Goal: Use online tool/utility: Utilize a website feature to perform a specific function

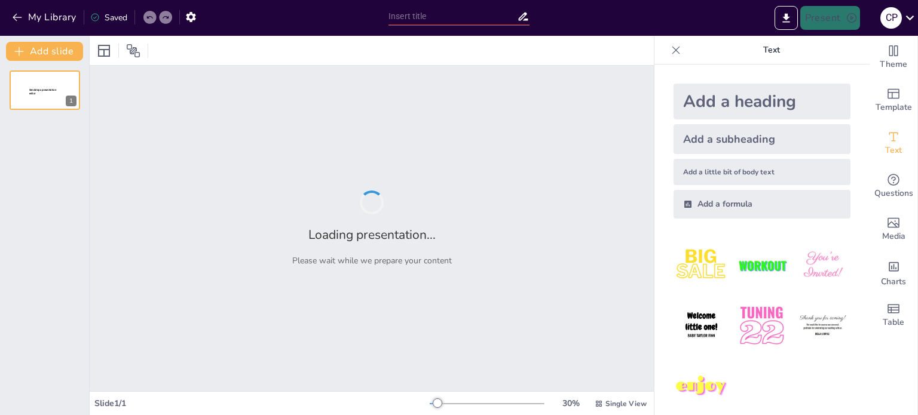
type input "Imported PROPUESTA COMERCIAL MASTER KEY.pptx"
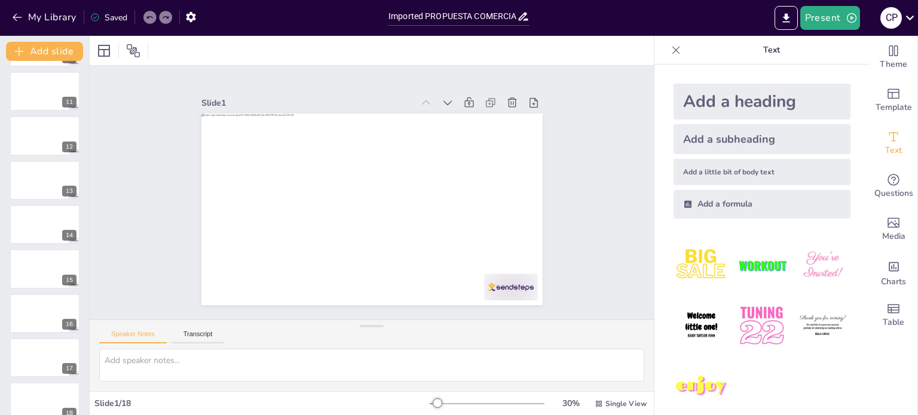
scroll to position [460, 0]
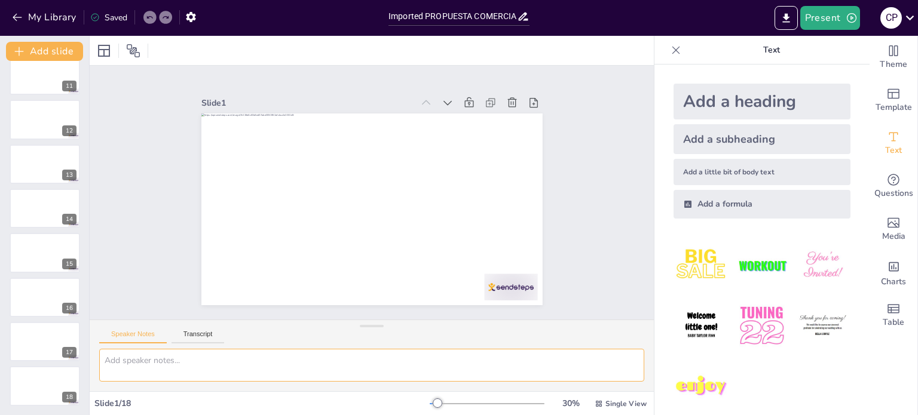
click at [155, 368] on textarea at bounding box center [371, 365] width 545 height 33
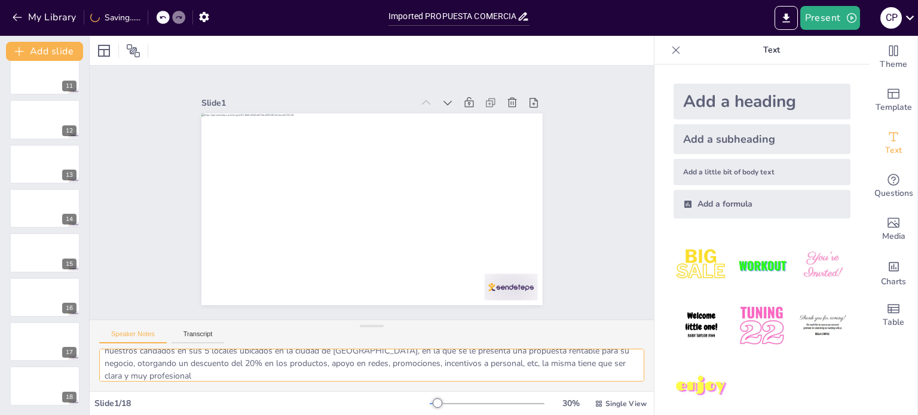
scroll to position [35, 0]
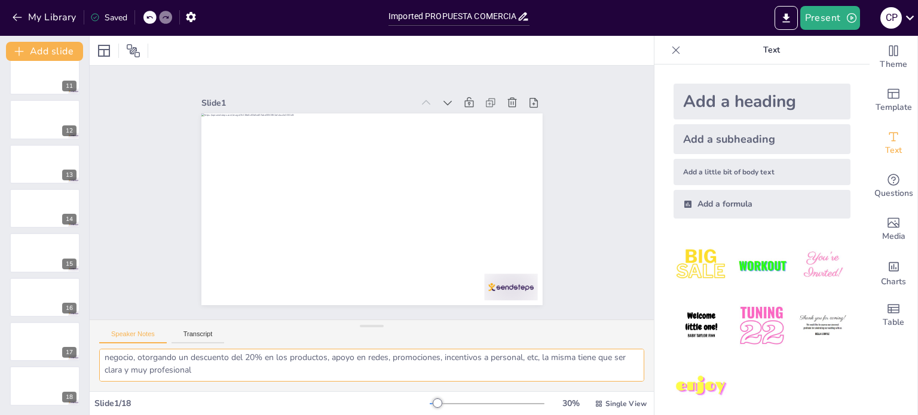
type textarea "Necesito que me ayudes elaborando una presentación profesional, para el cliente…"
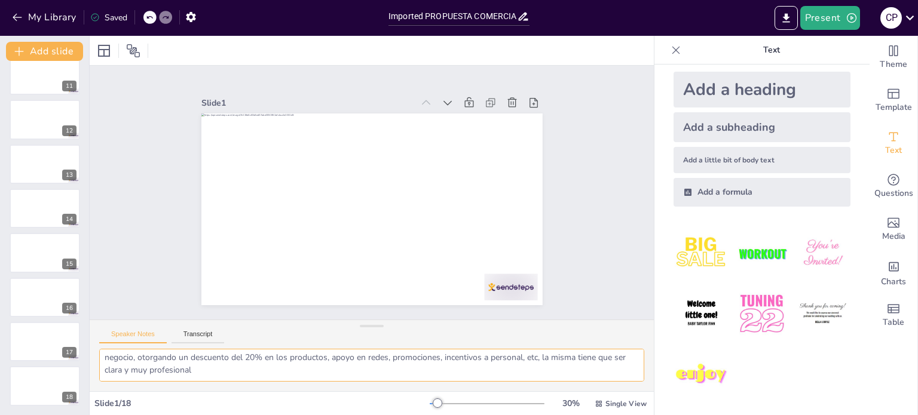
click at [167, 370] on textarea "Necesito que me ayudes elaborando una presentación profesional, para el cliente…" at bounding box center [371, 365] width 545 height 33
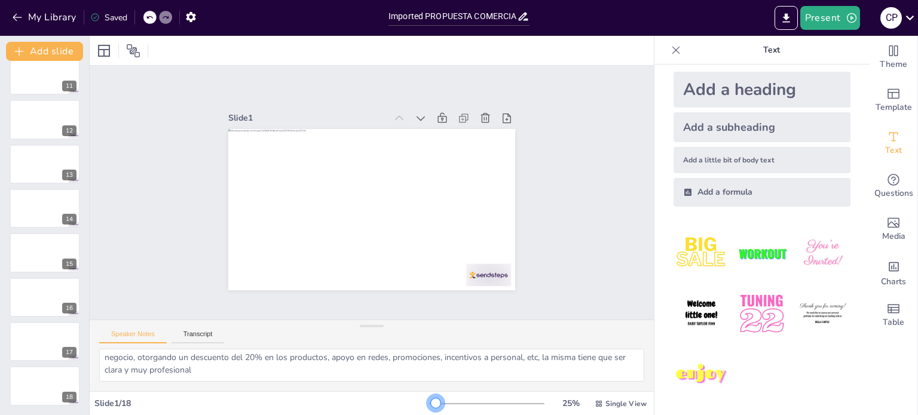
click at [431, 404] on div at bounding box center [436, 404] width 10 height 10
click at [399, 384] on div "Necesito que me ayudes elaborando una presentación profesional, para el cliente…" at bounding box center [372, 370] width 564 height 42
click at [50, 158] on button at bounding box center [52, 155] width 14 height 14
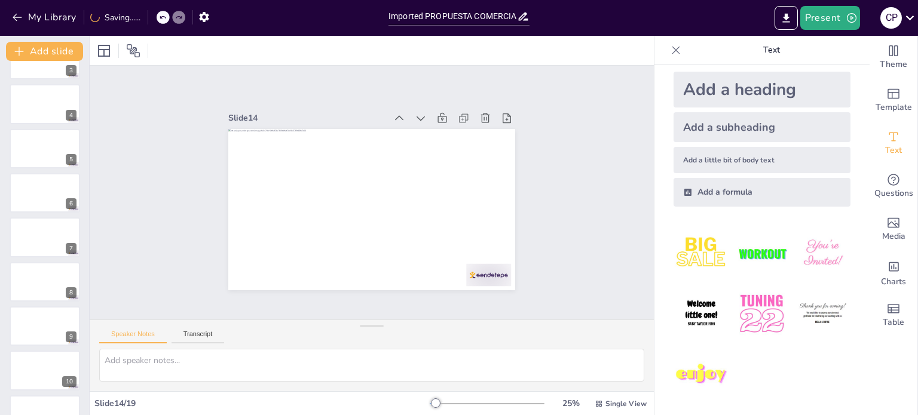
scroll to position [17, 0]
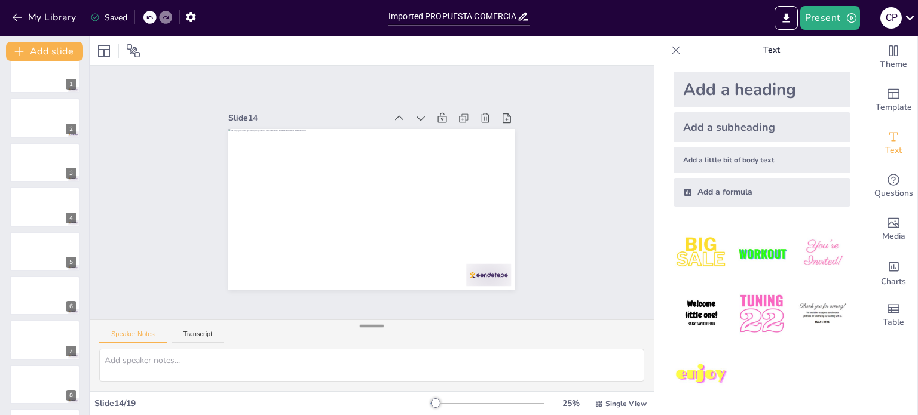
click at [365, 327] on div at bounding box center [372, 326] width 24 height 12
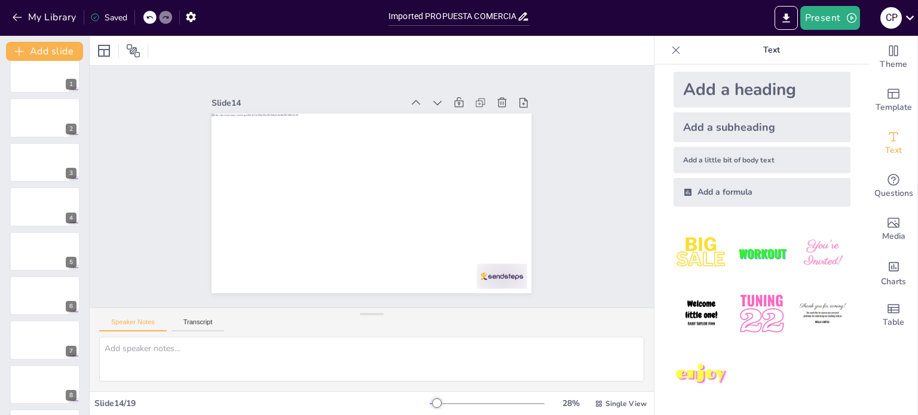
drag, startPoint x: 365, startPoint y: 327, endPoint x: 348, endPoint y: 315, distance: 20.1
click at [348, 315] on div "Speaker Notes Transcript" at bounding box center [372, 350] width 564 height 84
click at [44, 167] on div at bounding box center [45, 162] width 72 height 41
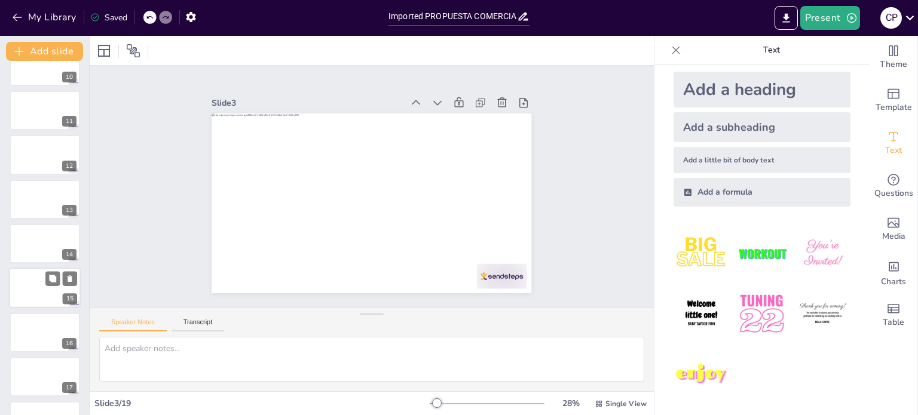
click at [35, 277] on div at bounding box center [45, 288] width 72 height 41
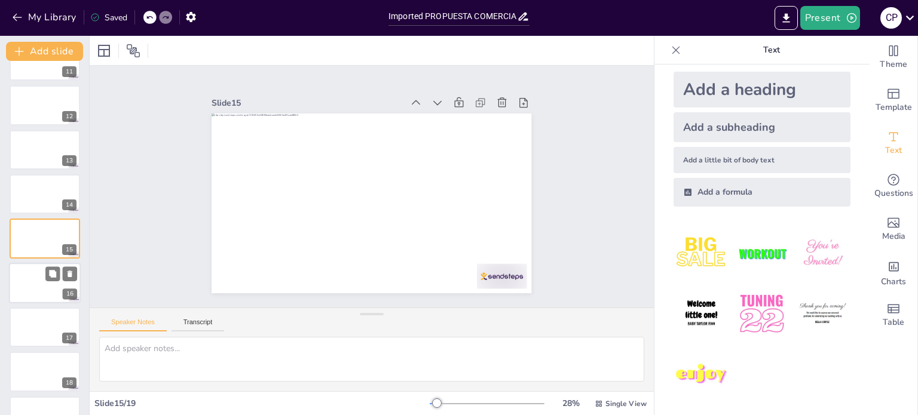
click at [29, 289] on div at bounding box center [45, 283] width 72 height 41
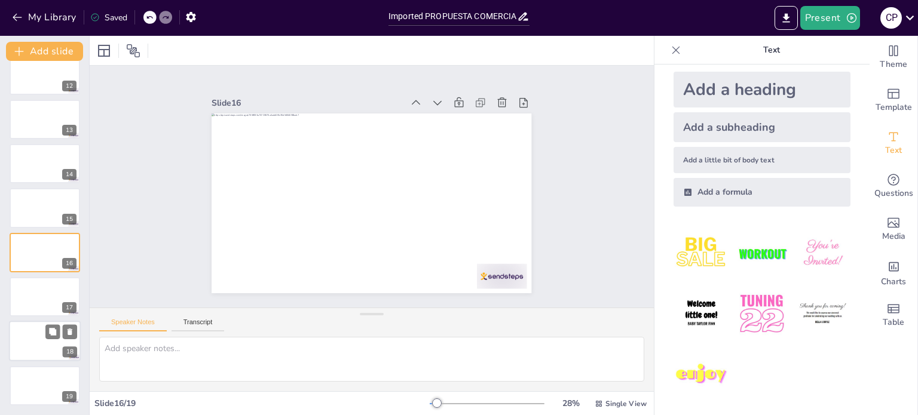
click at [36, 324] on div at bounding box center [45, 341] width 72 height 41
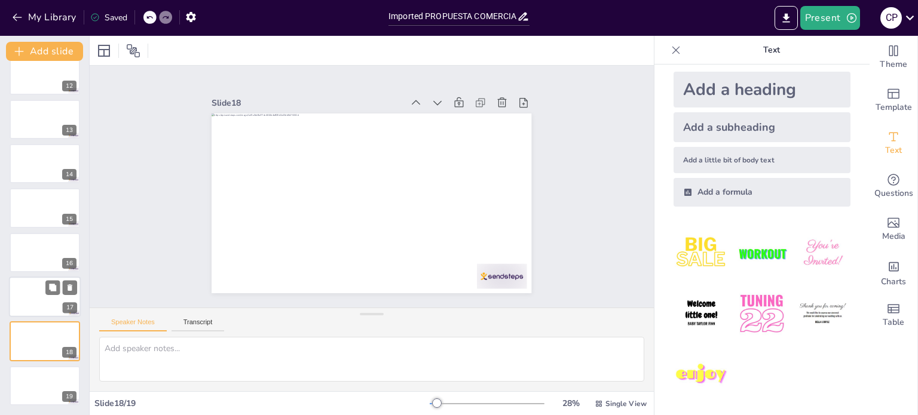
click at [32, 295] on div at bounding box center [45, 297] width 72 height 41
click at [42, 343] on div at bounding box center [45, 341] width 72 height 41
drag, startPoint x: 32, startPoint y: 399, endPoint x: 39, endPoint y: 396, distance: 7.6
click at [33, 398] on div at bounding box center [45, 386] width 72 height 41
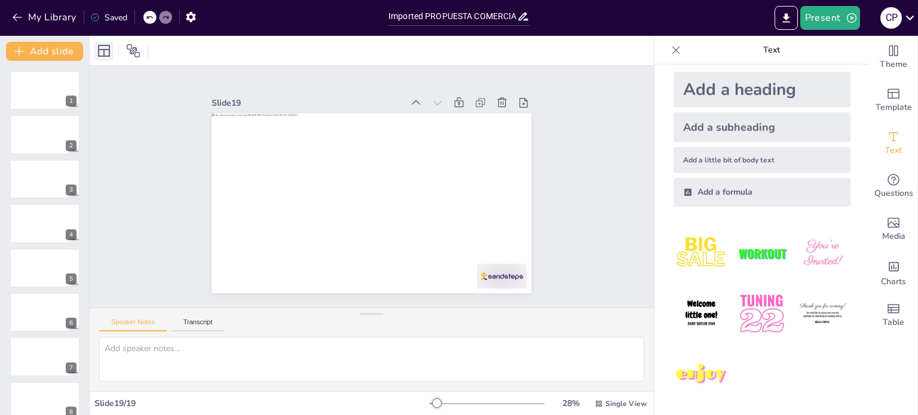
click at [107, 48] on icon at bounding box center [104, 51] width 14 height 14
click at [131, 48] on icon at bounding box center [133, 50] width 13 height 13
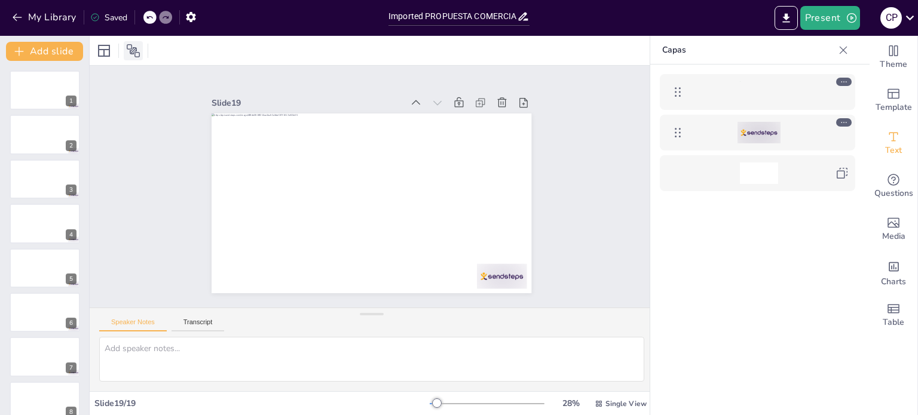
click at [131, 48] on icon at bounding box center [133, 50] width 13 height 13
click at [38, 96] on div at bounding box center [45, 90] width 72 height 41
type textarea "Necesito que me ayudes elaborando una presentación profesional, para el cliente…"
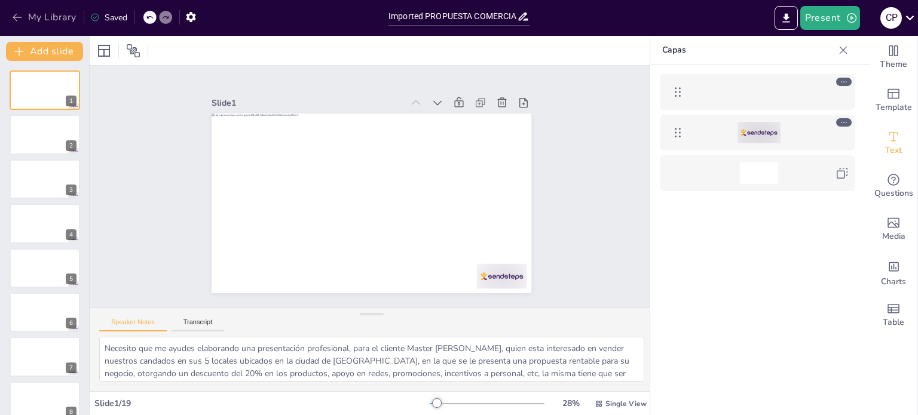
click at [15, 19] on icon "button" at bounding box center [17, 17] width 12 height 12
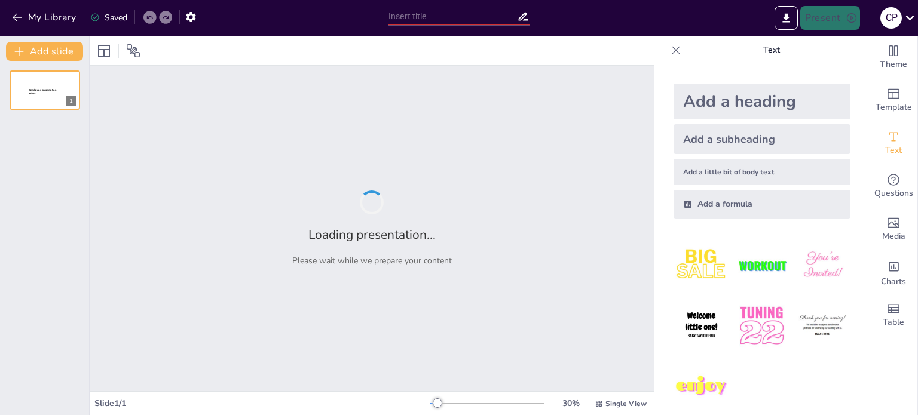
type input "Imported PROPUESTA COMERCIAL MASTER KEY.pptx"
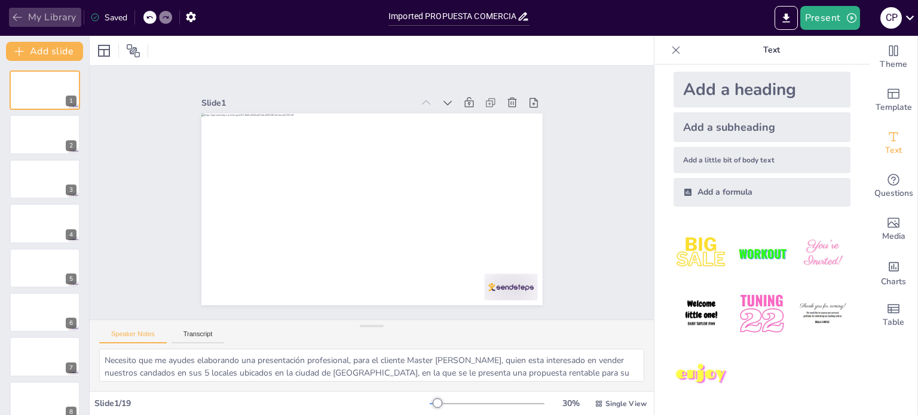
click at [17, 14] on icon "button" at bounding box center [17, 17] width 12 height 12
